Goal: Book appointment/travel/reservation

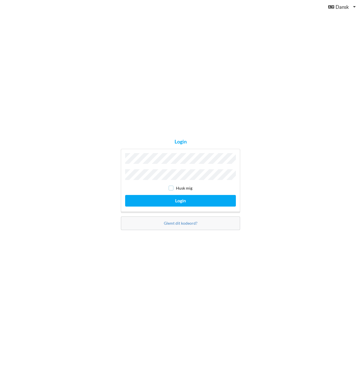
click at [171, 187] on input "checkbox" at bounding box center [171, 188] width 5 height 5
checkbox input "true"
click at [174, 201] on button "Login" at bounding box center [180, 201] width 111 height 12
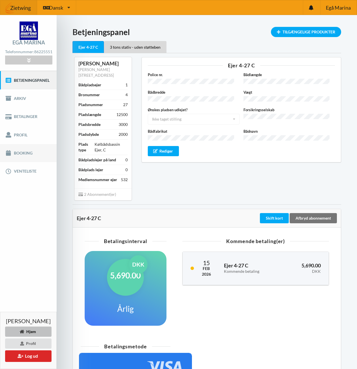
click at [7, 154] on icon at bounding box center [8, 153] width 7 height 6
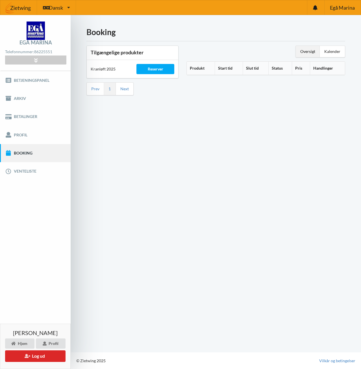
click at [197, 68] on th "Produkt" at bounding box center [201, 68] width 28 height 13
click at [206, 68] on icon at bounding box center [207, 67] width 5 height 4
click at [152, 67] on div "Reserver" at bounding box center [156, 69] width 38 height 10
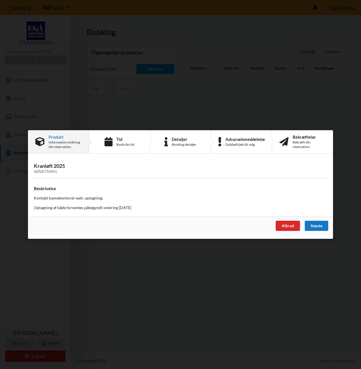
click at [322, 223] on div "Næste" at bounding box center [316, 226] width 23 height 10
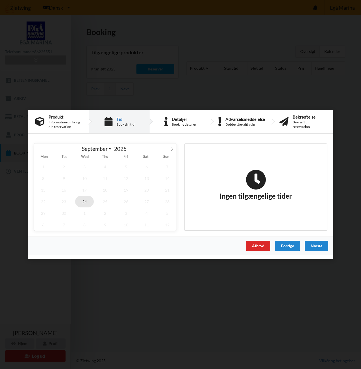
click at [85, 202] on span "24" at bounding box center [84, 202] width 19 height 12
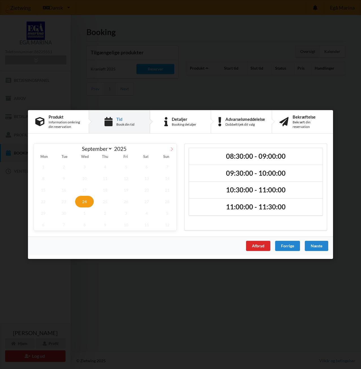
click at [171, 150] on icon at bounding box center [172, 149] width 4 height 4
select select "9"
click at [107, 190] on span "16" at bounding box center [105, 190] width 19 height 12
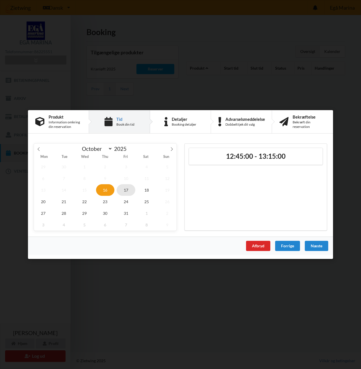
click at [125, 189] on span "17" at bounding box center [126, 190] width 19 height 12
click at [146, 188] on span "18" at bounding box center [146, 190] width 19 height 12
click at [105, 186] on span "16" at bounding box center [105, 190] width 19 height 12
click at [128, 190] on span "17" at bounding box center [126, 190] width 19 height 12
click at [146, 191] on span "18" at bounding box center [146, 190] width 19 height 12
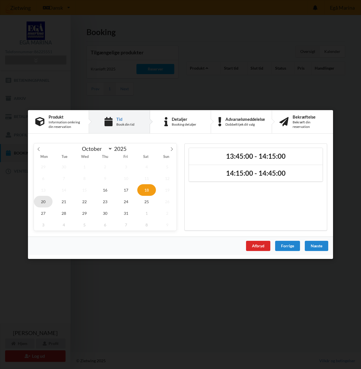
click at [41, 202] on span "20" at bounding box center [43, 202] width 19 height 12
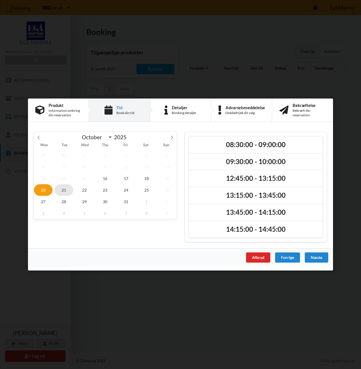
click at [61, 185] on span "21" at bounding box center [64, 190] width 19 height 12
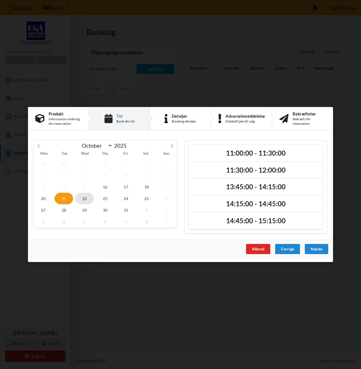
click at [83, 194] on span "22" at bounding box center [84, 199] width 19 height 12
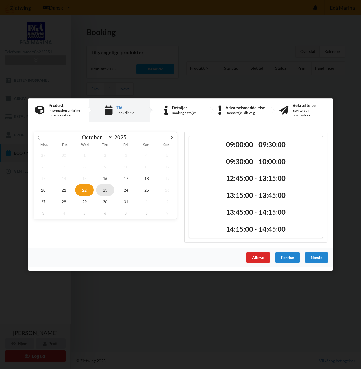
click at [104, 188] on span "23" at bounding box center [105, 190] width 19 height 12
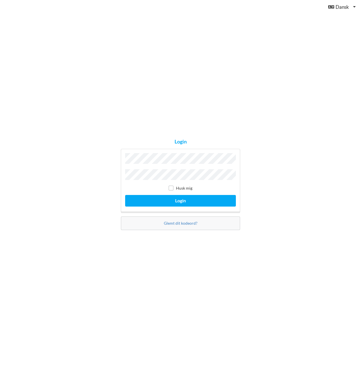
click at [174, 186] on label "Husk mig" at bounding box center [181, 188] width 24 height 5
click at [171, 186] on input "checkbox" at bounding box center [171, 188] width 5 height 5
checkbox input "true"
click at [170, 196] on button "Login" at bounding box center [180, 201] width 111 height 12
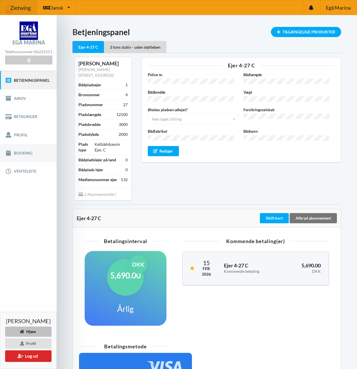
click at [16, 152] on link "Booking" at bounding box center [28, 153] width 57 height 18
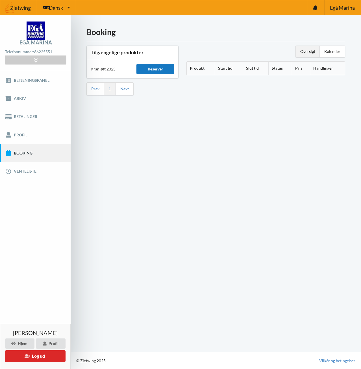
click at [159, 67] on div "Reserver" at bounding box center [156, 69] width 38 height 10
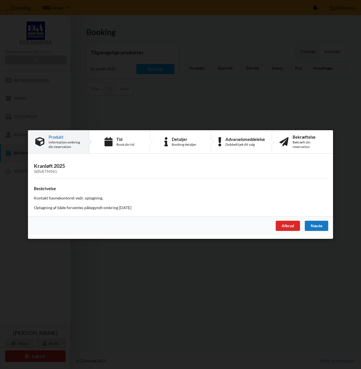
click at [322, 223] on div "Næste" at bounding box center [316, 226] width 23 height 10
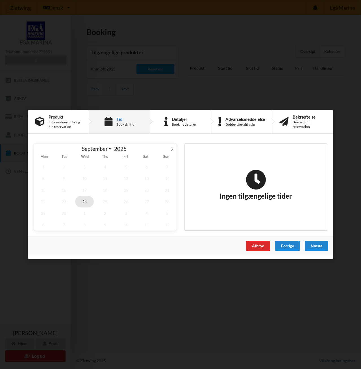
click at [83, 201] on span "24" at bounding box center [84, 202] width 19 height 12
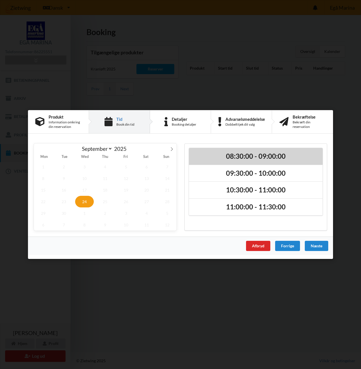
click at [236, 155] on h2 "08:30:00 - 09:00:00" at bounding box center [256, 156] width 126 height 9
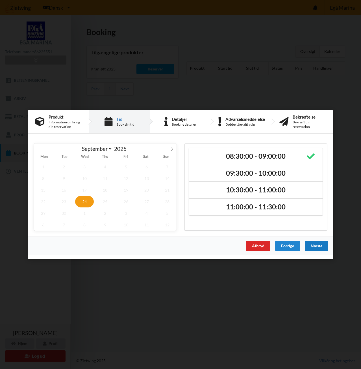
click at [319, 246] on div "Næste" at bounding box center [316, 246] width 23 height 10
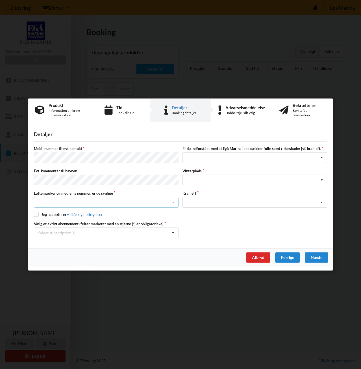
click at [102, 202] on div "Nej, jeg kontakter havnekontoret inden løftet Ja, mine mærker er synlige og int…" at bounding box center [106, 202] width 145 height 11
click at [69, 222] on div "Ja, mine mærker er synlige og intakte" at bounding box center [106, 223] width 144 height 10
click at [38, 214] on input "checkbox" at bounding box center [36, 214] width 5 height 5
checkbox input "true"
click at [320, 179] on icon at bounding box center [322, 180] width 8 height 10
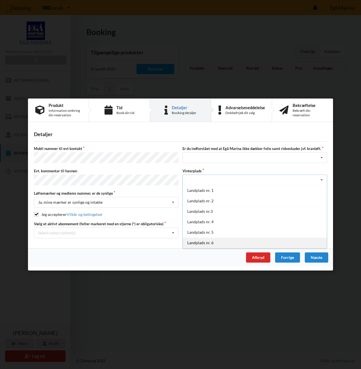
click at [202, 242] on div "Landplads nr. 6" at bounding box center [255, 242] width 144 height 10
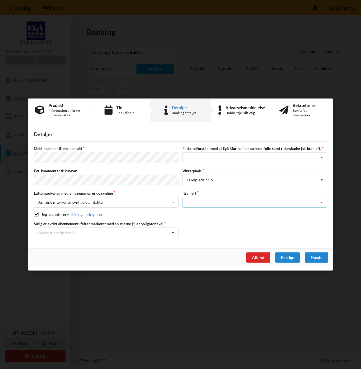
click at [324, 201] on icon at bounding box center [322, 202] width 8 height 10
click at [203, 213] on div "Optagning" at bounding box center [255, 212] width 144 height 10
click at [324, 158] on icon at bounding box center [322, 158] width 8 height 10
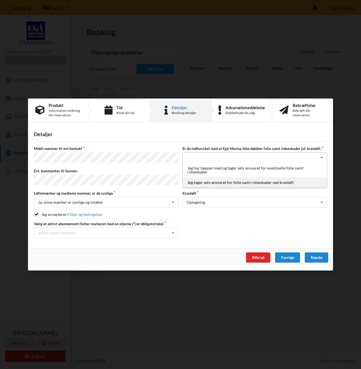
click at [216, 184] on div "Jeg tager selv ansvaret for folie samt ridseskader ved kranløft" at bounding box center [255, 182] width 144 height 10
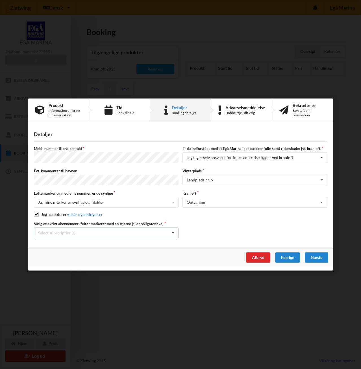
click at [173, 232] on icon at bounding box center [173, 233] width 8 height 10
click at [59, 251] on div "* 3 tons stativ - uden støtteben" at bounding box center [106, 253] width 144 height 10
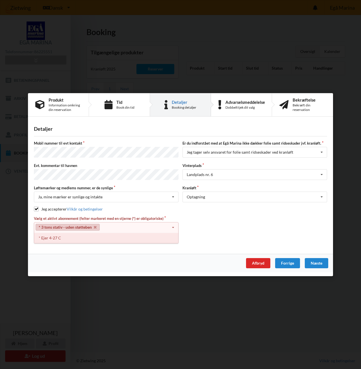
click at [59, 235] on div "* Ejer 4-27 C" at bounding box center [106, 237] width 144 height 10
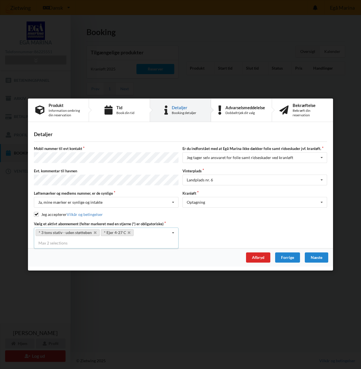
click at [174, 231] on icon at bounding box center [173, 233] width 8 height 10
click at [322, 253] on div "Næste" at bounding box center [316, 257] width 23 height 10
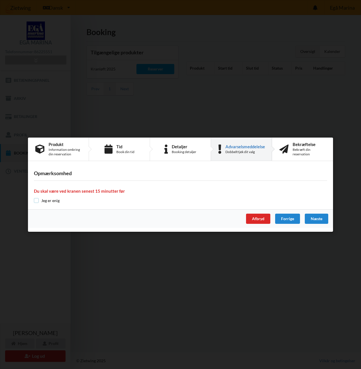
click at [36, 199] on input "checkbox" at bounding box center [36, 200] width 5 height 5
checkbox input "true"
click at [316, 217] on div "Næste" at bounding box center [316, 219] width 23 height 10
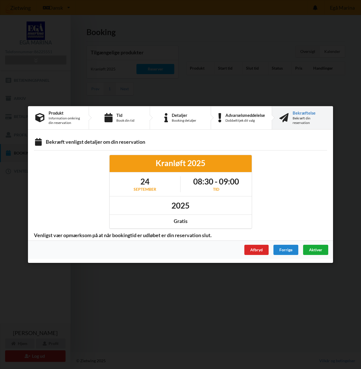
click at [317, 248] on span "Aktiver" at bounding box center [315, 249] width 13 height 5
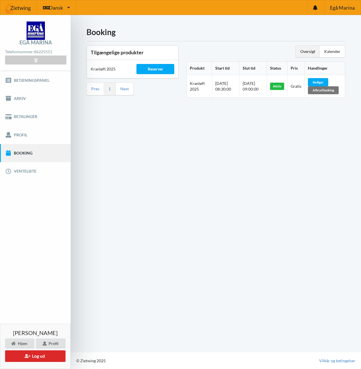
click at [279, 87] on div "Aktiv" at bounding box center [277, 86] width 14 height 7
click at [327, 82] on div "Rediger" at bounding box center [318, 82] width 20 height 8
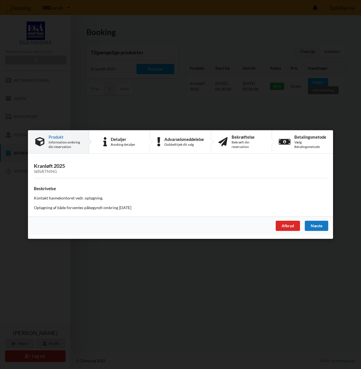
click at [320, 224] on div "Næste" at bounding box center [316, 226] width 23 height 10
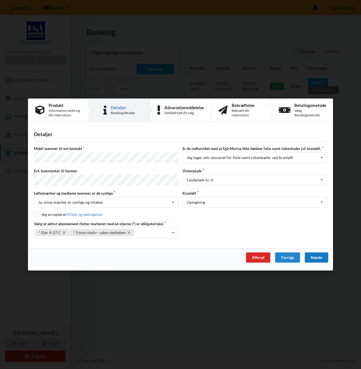
click at [317, 257] on div "Næste" at bounding box center [316, 257] width 23 height 10
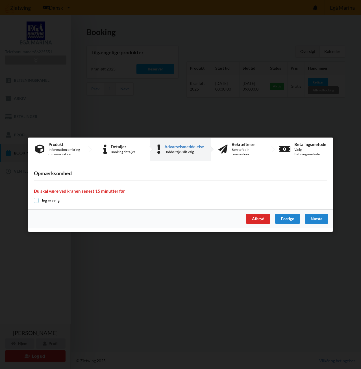
click at [37, 200] on input "checkbox" at bounding box center [36, 200] width 5 height 5
checkbox input "true"
click at [322, 217] on div "Næste" at bounding box center [316, 219] width 23 height 10
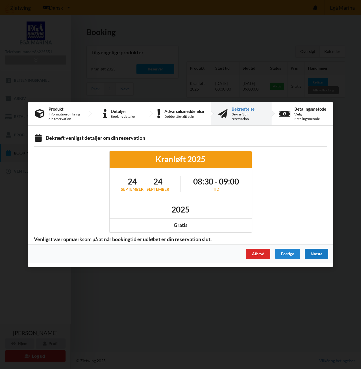
click at [318, 251] on div "Næste" at bounding box center [316, 254] width 23 height 10
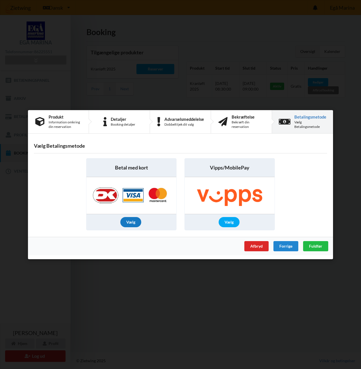
click at [131, 221] on div "Vælg" at bounding box center [130, 222] width 21 height 10
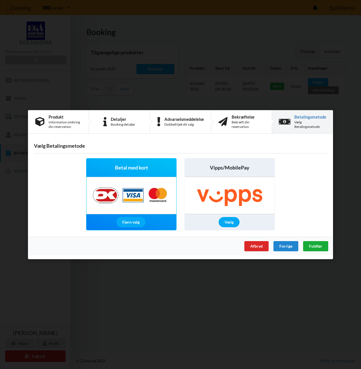
click at [320, 245] on span "Fuldfør" at bounding box center [315, 245] width 13 height 5
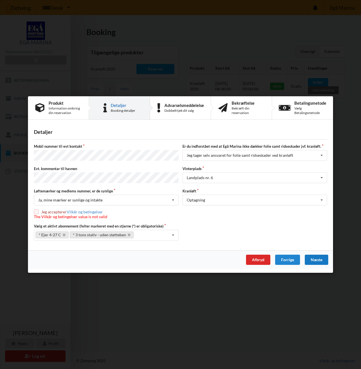
click at [37, 210] on input "checkbox" at bounding box center [36, 211] width 5 height 5
checkbox input "true"
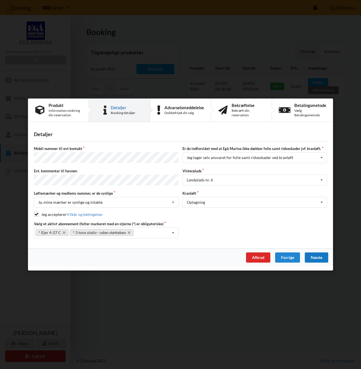
click at [321, 258] on div "Næste" at bounding box center [316, 257] width 23 height 10
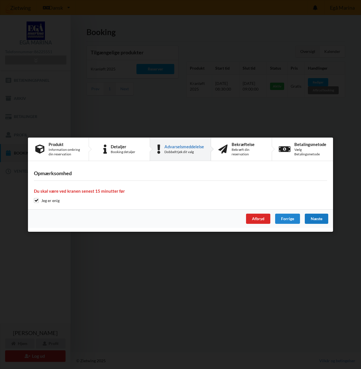
click at [318, 221] on div "Næste" at bounding box center [316, 219] width 23 height 10
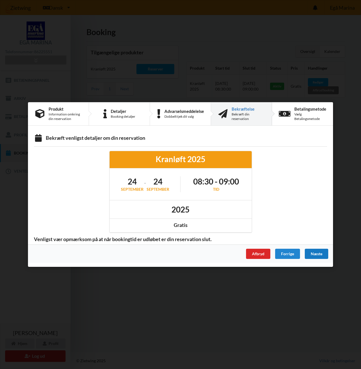
click at [317, 253] on div "Næste" at bounding box center [316, 254] width 23 height 10
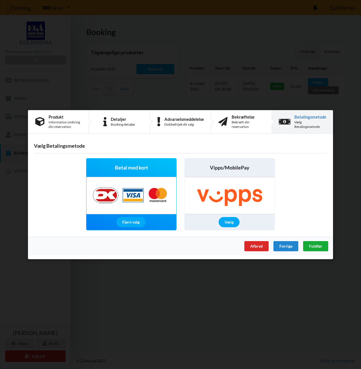
click at [315, 245] on span "Fuldfør" at bounding box center [315, 245] width 13 height 5
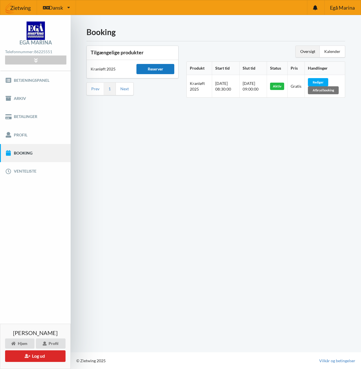
click at [161, 66] on div "Reserver" at bounding box center [156, 69] width 38 height 10
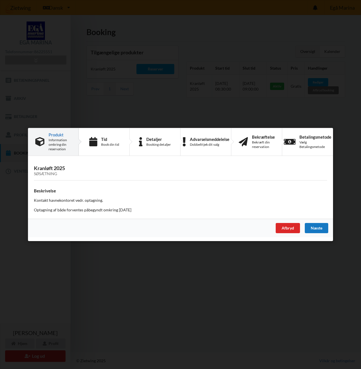
click at [314, 225] on div "Næste" at bounding box center [316, 228] width 23 height 10
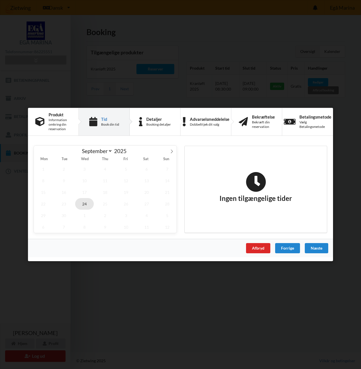
click at [83, 201] on span "24" at bounding box center [84, 204] width 19 height 12
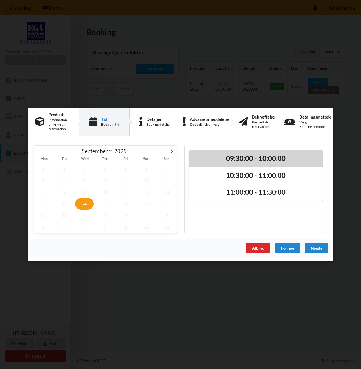
click at [275, 158] on h2 "09:30:00 - 10:00:00" at bounding box center [256, 158] width 126 height 9
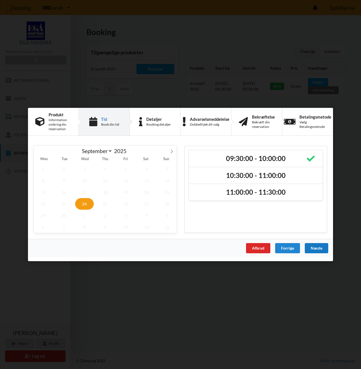
click at [325, 244] on div "Næste" at bounding box center [316, 248] width 23 height 10
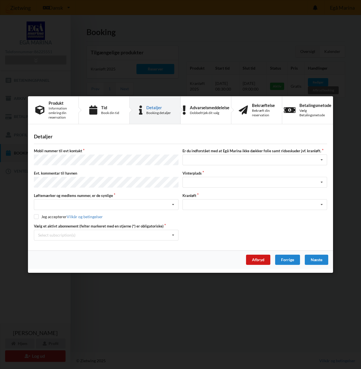
click at [249, 255] on div "Afbryd" at bounding box center [258, 260] width 24 height 10
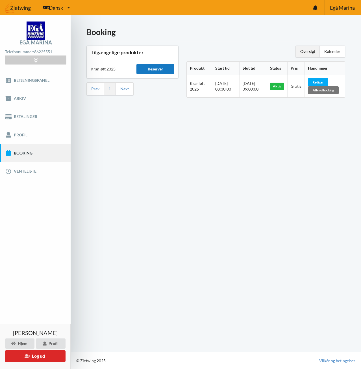
click at [162, 66] on div "Reserver" at bounding box center [156, 69] width 38 height 10
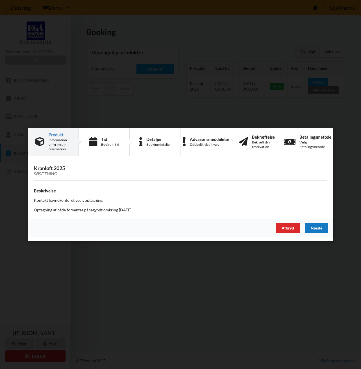
click at [319, 230] on div "Næste" at bounding box center [316, 228] width 23 height 10
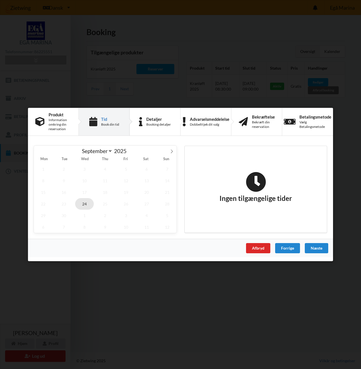
click at [83, 201] on span "24" at bounding box center [84, 204] width 19 height 12
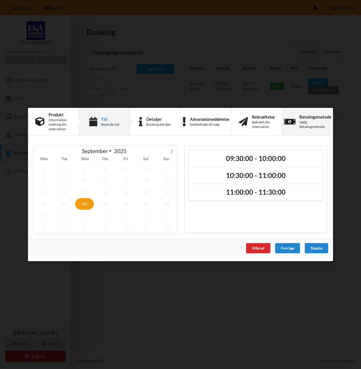
click at [304, 121] on div "Vælg Betalingsmetode" at bounding box center [316, 124] width 32 height 9
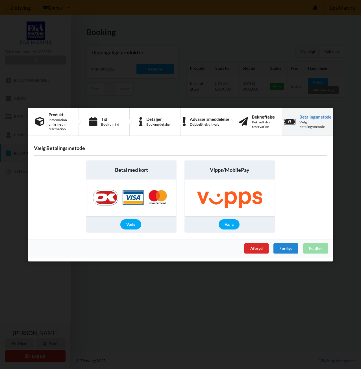
click at [129, 193] on img at bounding box center [131, 197] width 89 height 37
click at [314, 248] on div "Afbryd Forrige Fuldfør" at bounding box center [180, 248] width 305 height 18
click at [130, 223] on div "Vælg" at bounding box center [130, 224] width 21 height 10
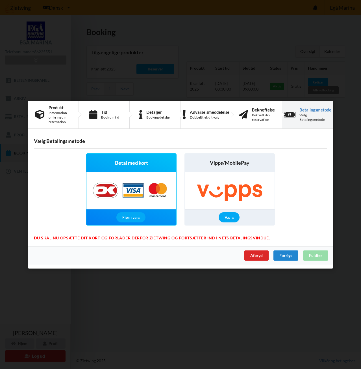
click at [320, 255] on div "Afbryd Forrige Fuldfør" at bounding box center [180, 255] width 305 height 18
